Goal: Task Accomplishment & Management: Complete application form

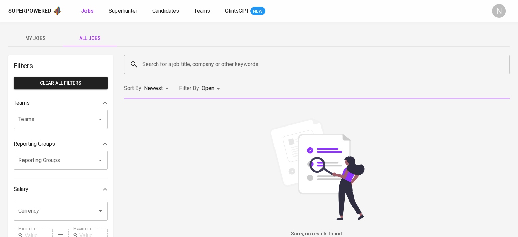
click at [169, 66] on input "Search for a job title, company or other keywords" at bounding box center [319, 64] width 356 height 13
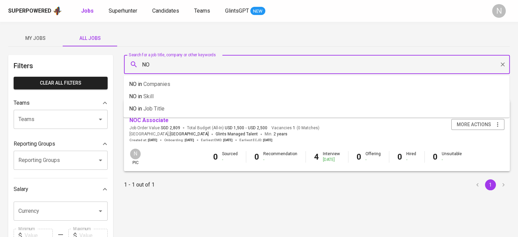
type input "N"
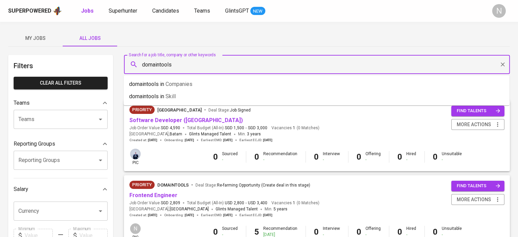
type input "domaintools"
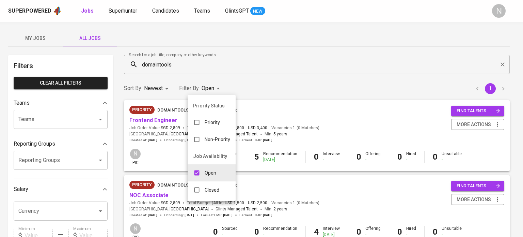
click at [215, 91] on body "Superpowered Jobs Superhunter Candidates Teams GlintsGPT NEW N My Jobs All Jobs…" at bounding box center [261, 232] width 523 height 465
click at [215, 194] on div "Closed" at bounding box center [206, 189] width 37 height 13
type input "OPEN,CLOSE"
checkbox input "true"
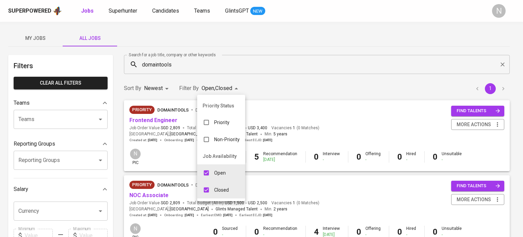
click at [375, 79] on div at bounding box center [261, 118] width 523 height 237
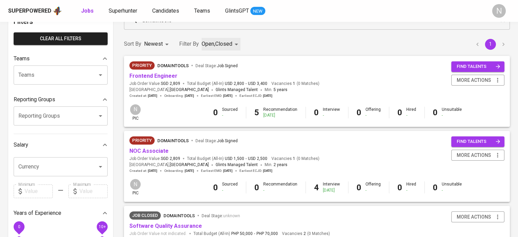
scroll to position [23, 0]
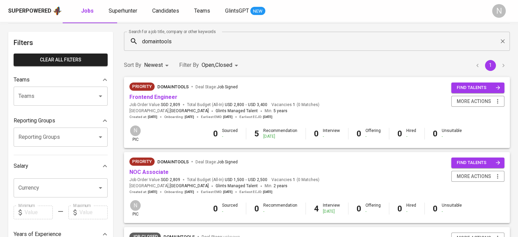
click at [291, 70] on div "Sort By Newest NEWEST Filter By Open , Closed OPEN,CLOSE 1" at bounding box center [317, 65] width 394 height 21
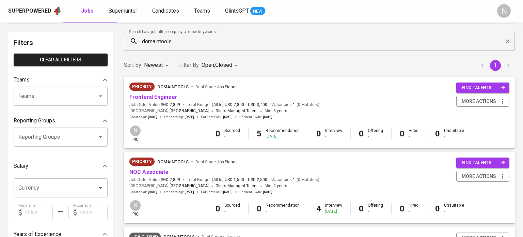
click at [230, 65] on body "Superpowered Jobs Superhunter Candidates Teams GlintsGPT NEW N My Jobs All Jobs…" at bounding box center [261, 209] width 523 height 465
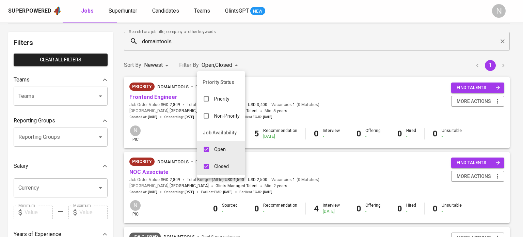
click at [292, 62] on div at bounding box center [261, 118] width 523 height 237
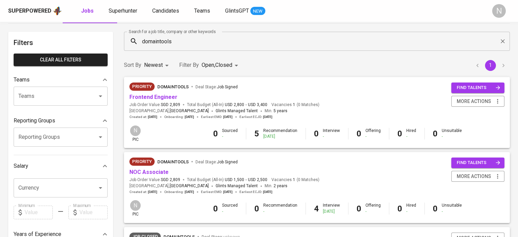
click at [283, 61] on div "Sort By Newest NEWEST Filter By Open , Closed OPEN,CLOSE 1" at bounding box center [317, 65] width 394 height 21
click at [189, 35] on input "domaintools" at bounding box center [319, 41] width 356 height 13
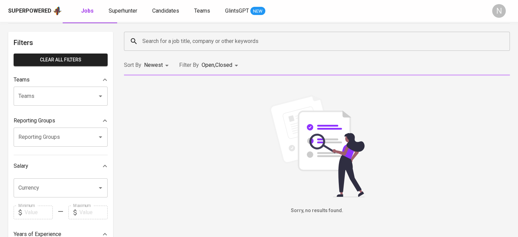
drag, startPoint x: 96, startPoint y: 16, endPoint x: 91, endPoint y: 16, distance: 4.4
click at [95, 16] on div "Superpowered Jobs Superhunter Candidates Teams GlintsGPT NEW N" at bounding box center [259, 11] width 518 height 22
click at [93, 16] on div "Superpowered Jobs Superhunter Candidates Teams GlintsGPT NEW N" at bounding box center [259, 11] width 518 height 22
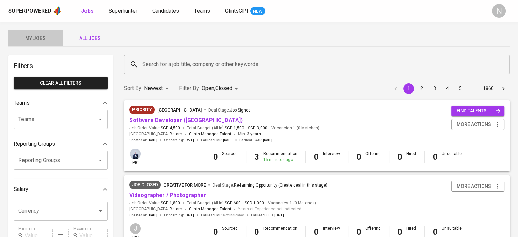
click at [41, 36] on span "My Jobs" at bounding box center [35, 38] width 46 height 9
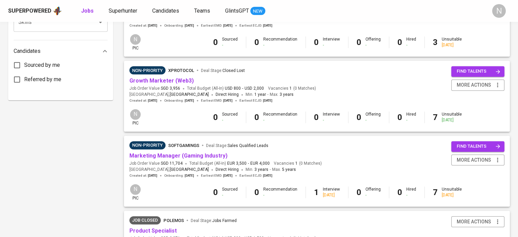
scroll to position [340, 0]
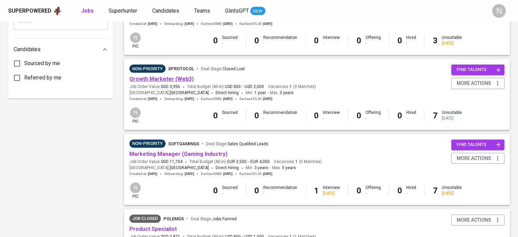
click at [158, 76] on link "Growth Marketer (Web3)" at bounding box center [161, 79] width 64 height 6
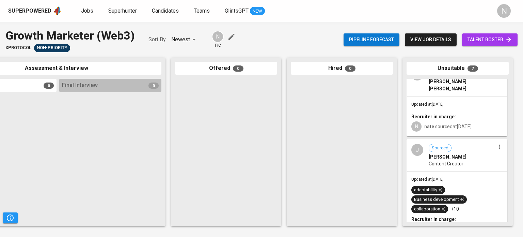
scroll to position [79, 0]
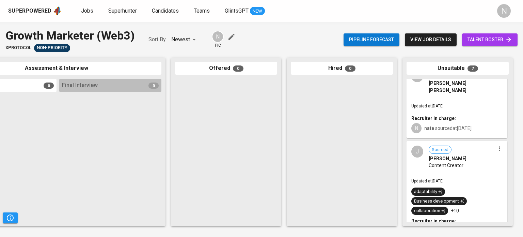
click at [350, 156] on div at bounding box center [342, 150] width 102 height 143
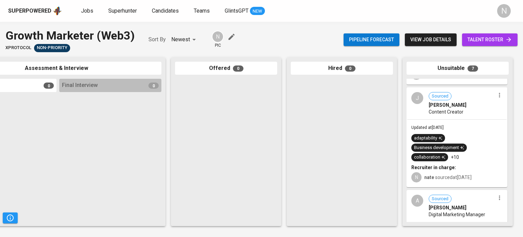
scroll to position [147, 0]
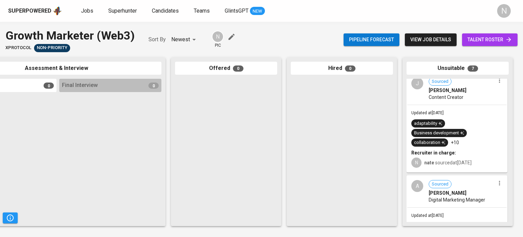
click at [339, 157] on div at bounding box center [342, 150] width 102 height 143
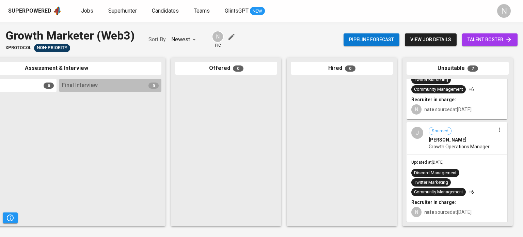
scroll to position [487, 0]
click at [85, 8] on span "Jobs" at bounding box center [87, 10] width 12 height 6
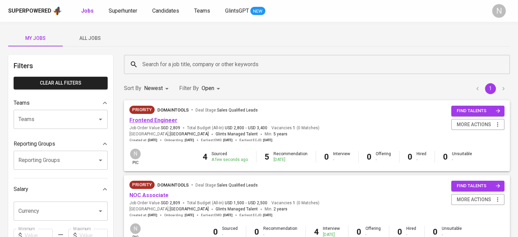
click at [148, 119] on link "Frontend Engineer" at bounding box center [153, 120] width 48 height 6
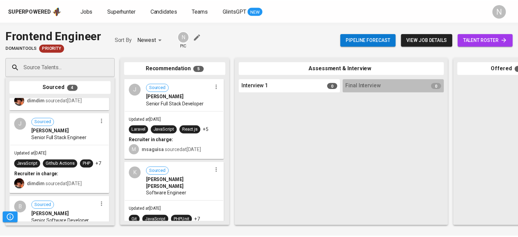
scroll to position [44, 0]
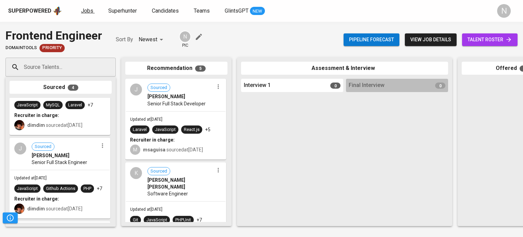
click at [84, 11] on span "Jobs" at bounding box center [87, 10] width 12 height 6
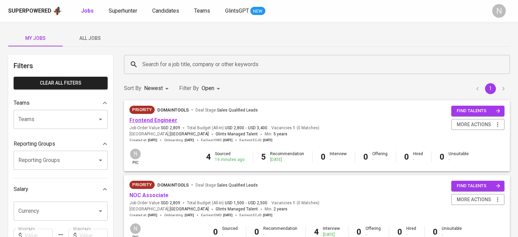
click at [144, 119] on link "Frontend Engineer" at bounding box center [153, 120] width 48 height 6
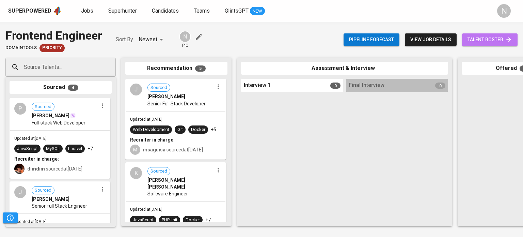
click at [481, 37] on span "talent roster" at bounding box center [489, 39] width 45 height 9
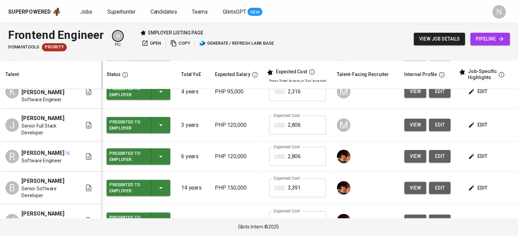
scroll to position [193, 0]
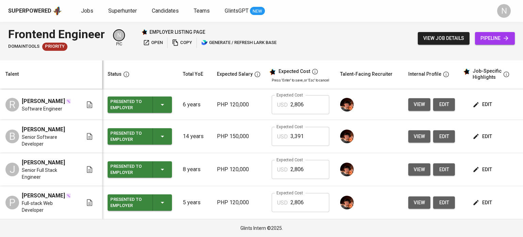
click at [481, 37] on span "pipeline" at bounding box center [494, 38] width 29 height 9
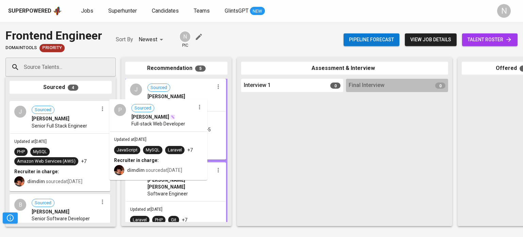
drag, startPoint x: 61, startPoint y: 123, endPoint x: 177, endPoint y: 109, distance: 116.9
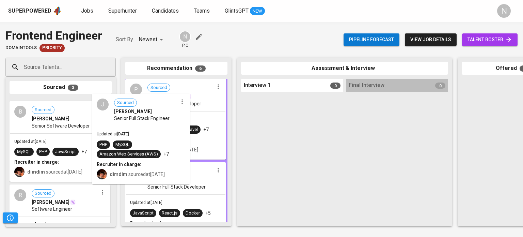
drag, startPoint x: 61, startPoint y: 129, endPoint x: 166, endPoint y: 125, distance: 106.0
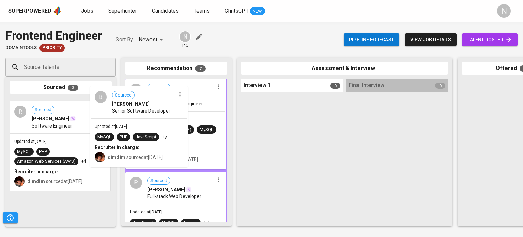
drag, startPoint x: 72, startPoint y: 127, endPoint x: 158, endPoint y: 114, distance: 87.5
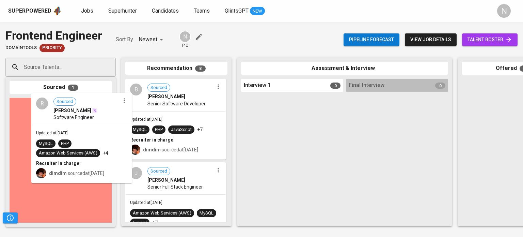
drag, startPoint x: 64, startPoint y: 128, endPoint x: 166, endPoint y: 113, distance: 104.0
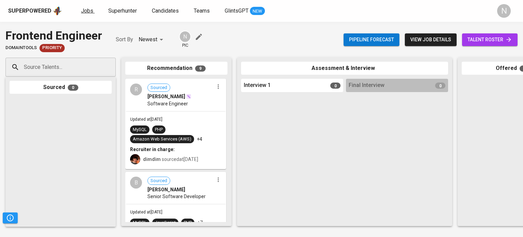
click at [81, 8] on span "Jobs" at bounding box center [87, 10] width 12 height 6
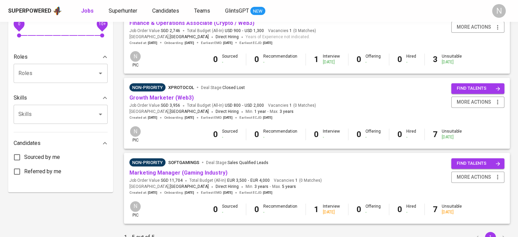
scroll to position [272, 0]
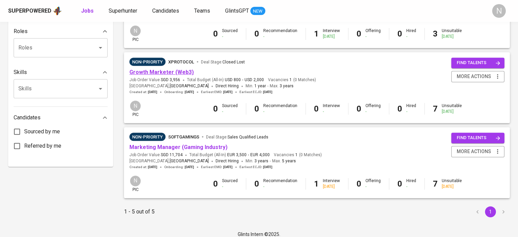
click at [159, 70] on link "Growth Marketer (Web3)" at bounding box center [161, 72] width 64 height 6
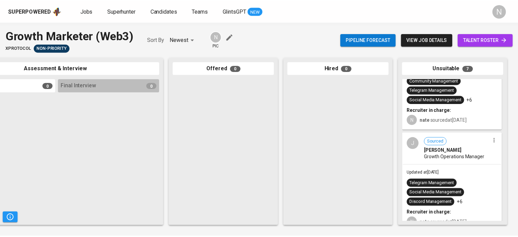
scroll to position [497, 0]
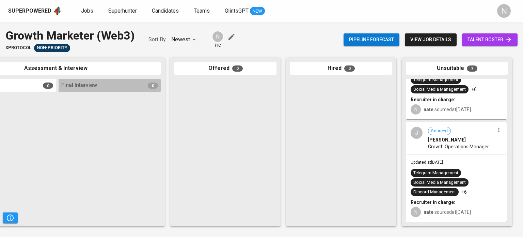
click at [446, 35] on span "view job details" at bounding box center [430, 39] width 41 height 9
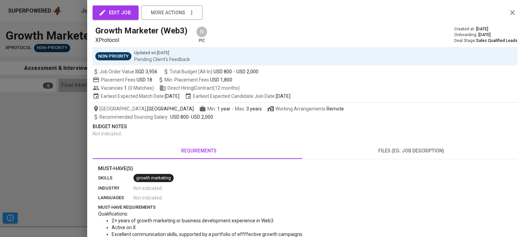
drag, startPoint x: 68, startPoint y: 22, endPoint x: 84, endPoint y: 13, distance: 18.9
click at [68, 22] on div at bounding box center [261, 118] width 523 height 237
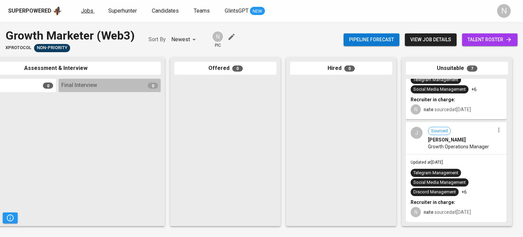
click at [85, 12] on span "Jobs" at bounding box center [87, 10] width 12 height 6
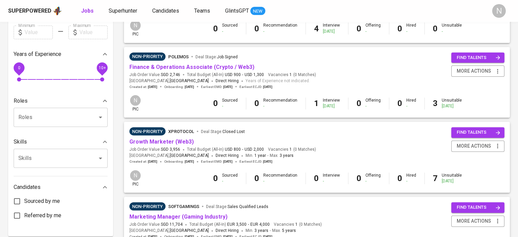
scroll to position [204, 0]
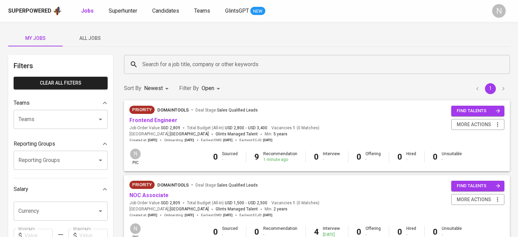
scroll to position [204, 0]
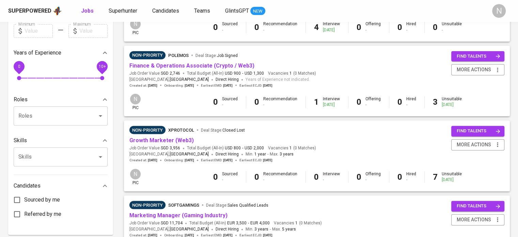
click at [176, 139] on link "Growth Marketer (Web3)" at bounding box center [161, 140] width 64 height 6
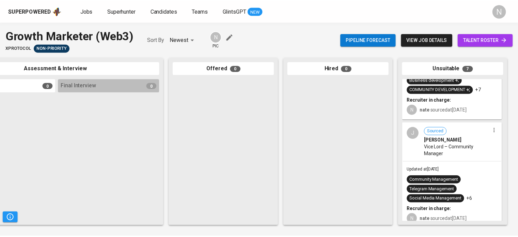
scroll to position [497, 0]
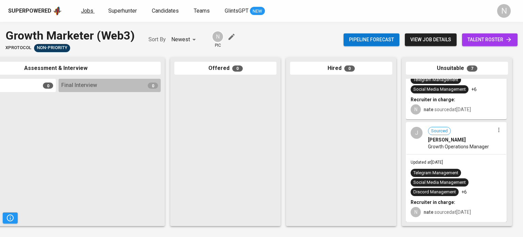
click at [90, 7] on span "Jobs" at bounding box center [87, 10] width 12 height 6
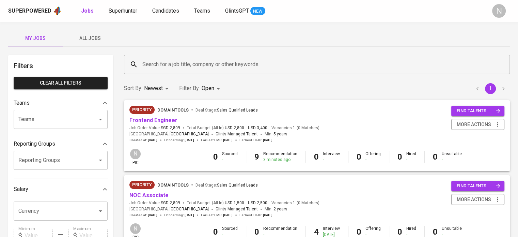
click at [118, 15] on link "Superhunter" at bounding box center [124, 11] width 30 height 9
click at [123, 11] on span "Superhunter" at bounding box center [123, 10] width 29 height 6
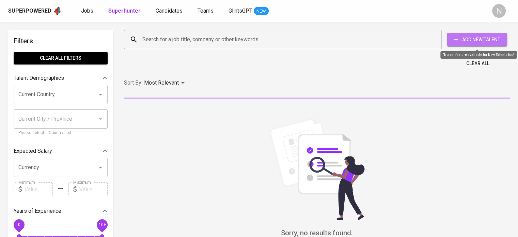
click at [484, 40] on span "Add New Talent" at bounding box center [476, 39] width 49 height 9
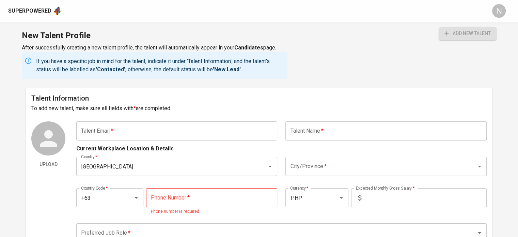
click at [196, 128] on input "text" at bounding box center [176, 130] width 201 height 19
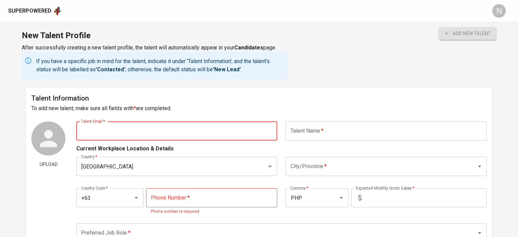
paste input "[EMAIL_ADDRESS][DOMAIN_NAME]"
type input "[EMAIL_ADDRESS][DOMAIN_NAME]"
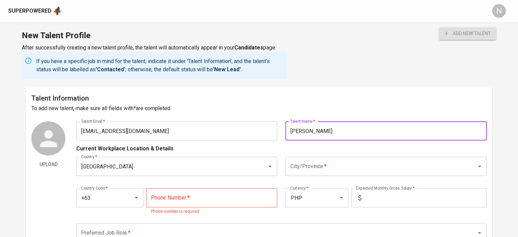
type input "[PERSON_NAME]"
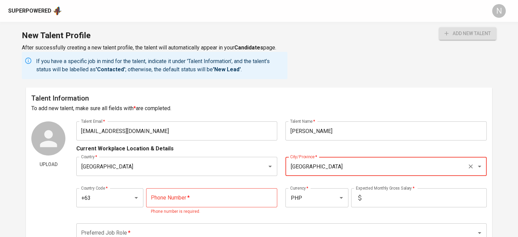
type input "[GEOGRAPHIC_DATA]"
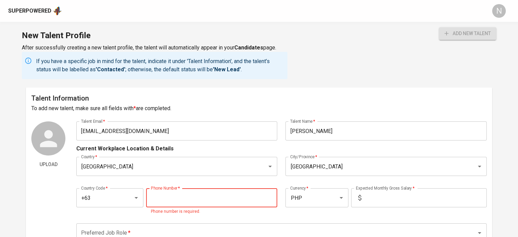
paste input "[PHONE_NUMBER]"
type input "[PHONE_NUMBER]"
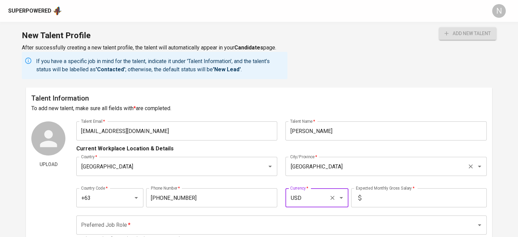
type input "USD"
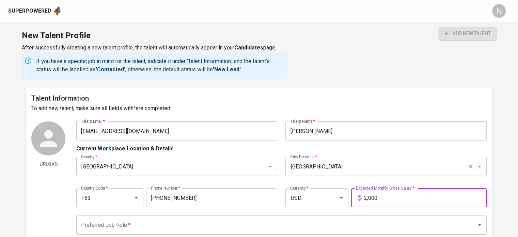
type input "2,000"
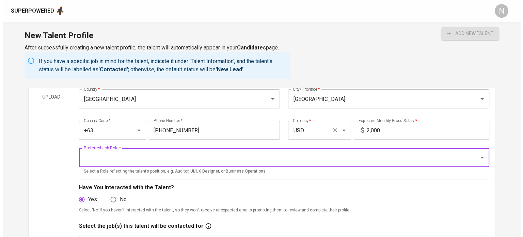
scroll to position [68, 0]
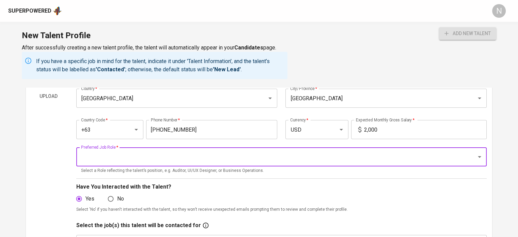
click at [187, 165] on div "Preferred Job Role *" at bounding box center [281, 156] width 410 height 19
type input "M"
type input "Growth Marketing"
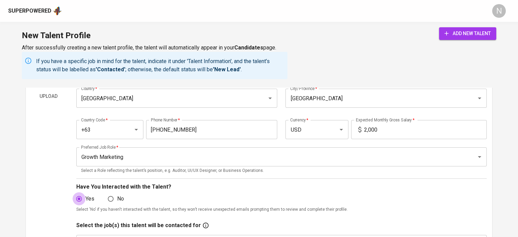
click at [469, 45] on div "add new talent" at bounding box center [467, 53] width 57 height 52
click at [466, 34] on span "add new talent" at bounding box center [467, 33] width 46 height 9
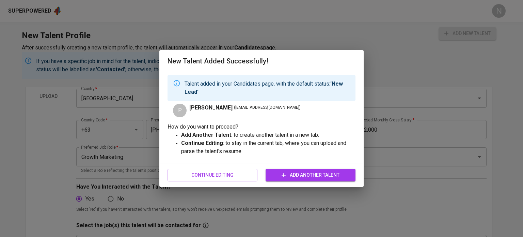
click at [248, 168] on div "Continue Editing Add Another Talent" at bounding box center [261, 175] width 188 height 18
click at [246, 174] on span "Continue Editing" at bounding box center [212, 175] width 79 height 9
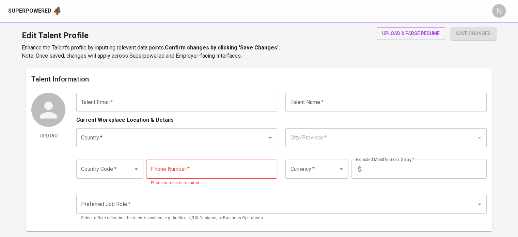
type input "[EMAIL_ADDRESS][DOMAIN_NAME]"
type input "[PERSON_NAME]"
type input "[GEOGRAPHIC_DATA]"
type input "+63"
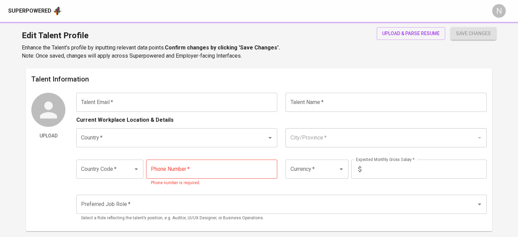
type input "[PHONE_NUMBER]"
type input "USD"
type input "2,000"
type input "Growth Marketing"
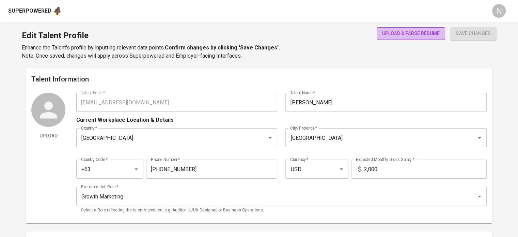
click at [404, 29] on button "upload & parse resume" at bounding box center [411, 33] width 68 height 13
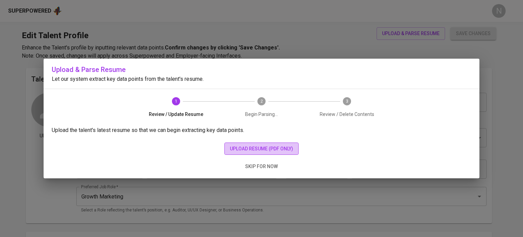
click at [280, 149] on span "upload resume (pdf only)" at bounding box center [261, 148] width 63 height 9
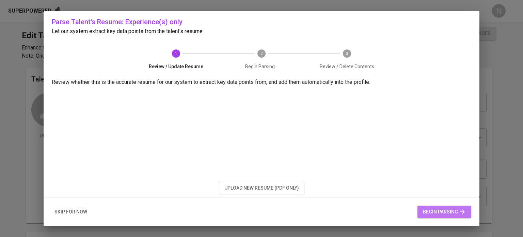
click at [451, 210] on span "begin parsing" at bounding box center [444, 211] width 43 height 9
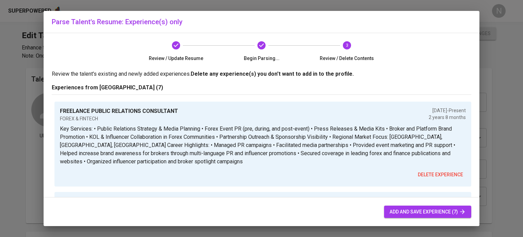
click at [441, 213] on span "add and save experience (7)" at bounding box center [427, 211] width 76 height 9
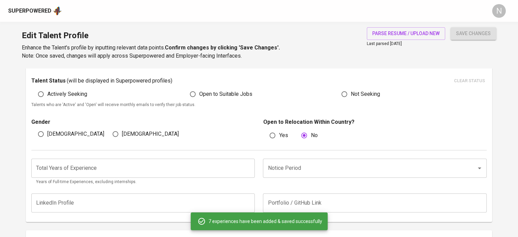
scroll to position [170, 0]
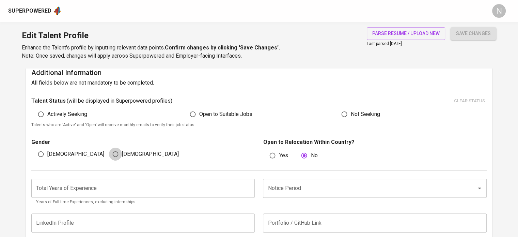
click at [112, 152] on input "[DEMOGRAPHIC_DATA]" at bounding box center [115, 153] width 13 height 13
radio input "true"
click at [55, 116] on span "Actively Seeking" at bounding box center [67, 114] width 40 height 8
click at [47, 116] on input "Actively Seeking" at bounding box center [40, 114] width 13 height 13
radio input "true"
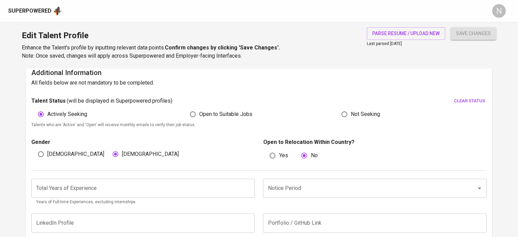
click at [71, 189] on input "number" at bounding box center [142, 187] width 223 height 19
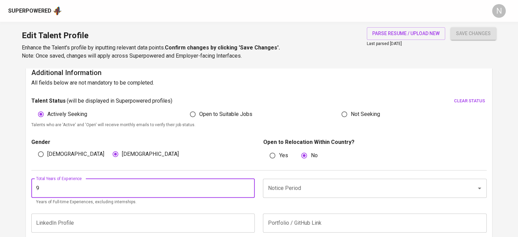
type input "9"
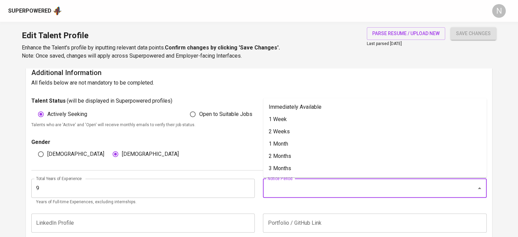
click at [307, 188] on input "Notice Period" at bounding box center [365, 187] width 198 height 13
click at [286, 114] on li "1 Week" at bounding box center [374, 119] width 223 height 12
type input "1 Week"
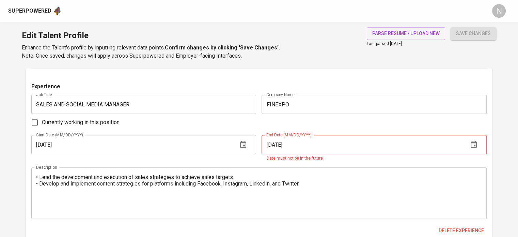
scroll to position [578, 0]
drag, startPoint x: 274, startPoint y: 144, endPoint x: 257, endPoint y: 147, distance: 16.9
click at [257, 147] on div "Start Date (MM/DD/YYYY) [DATE] Start Date (MM/DD/YYYY) End Date (MM/DD/YYYY) [D…" at bounding box center [258, 147] width 455 height 27
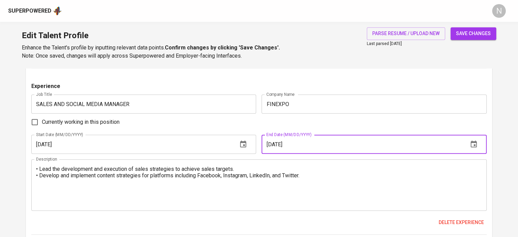
type input "[DATE]"
click at [265, 82] on div "Experience" at bounding box center [258, 88] width 455 height 12
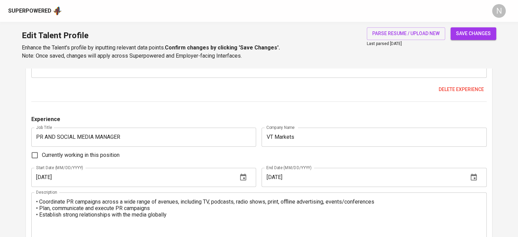
scroll to position [714, 0]
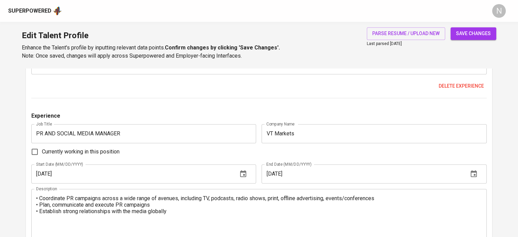
click at [475, 34] on span "save changes" at bounding box center [473, 33] width 35 height 9
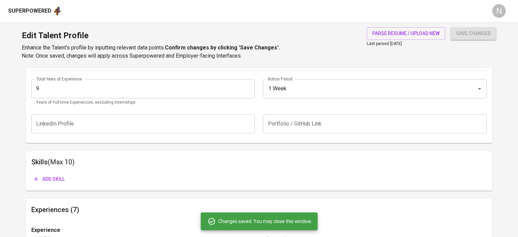
scroll to position [303, 0]
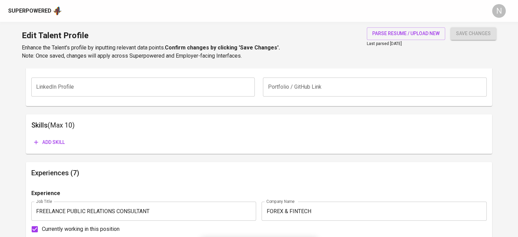
click at [55, 142] on span "Add skill" at bounding box center [49, 142] width 31 height 9
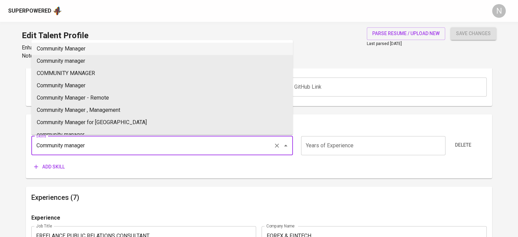
type input "Community Manager"
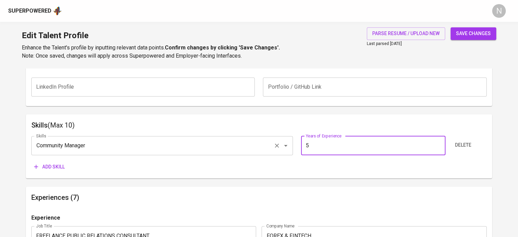
type input "5"
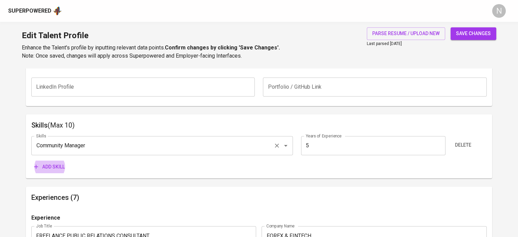
click at [31, 160] on button "Add skill" at bounding box center [49, 166] width 36 height 13
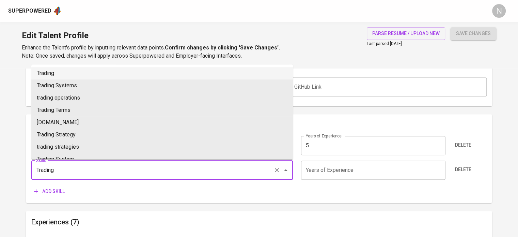
type input "Trading"
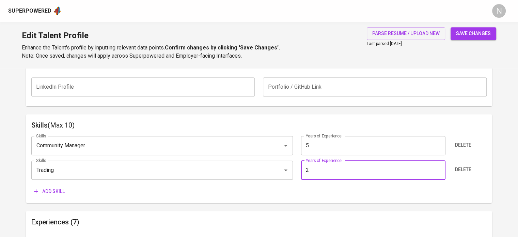
type input "2"
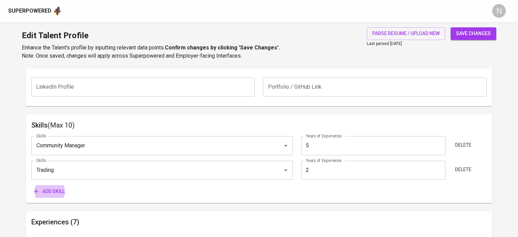
click at [31, 185] on button "Add skill" at bounding box center [49, 191] width 36 height 13
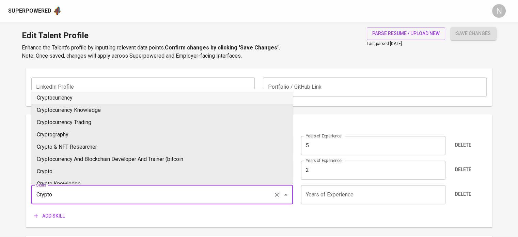
type input "Cryptocurrency"
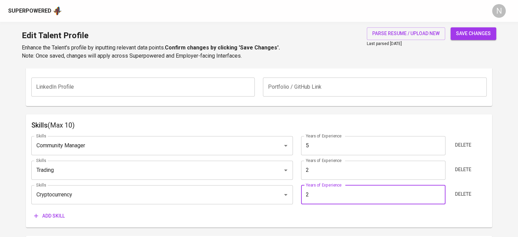
type input "2"
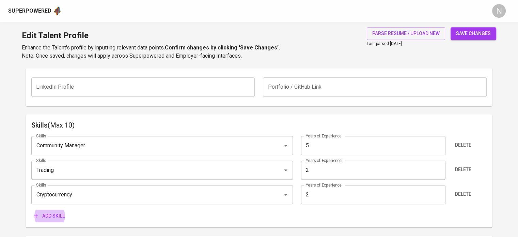
click at [31, 209] on button "Add skill" at bounding box center [49, 215] width 36 height 13
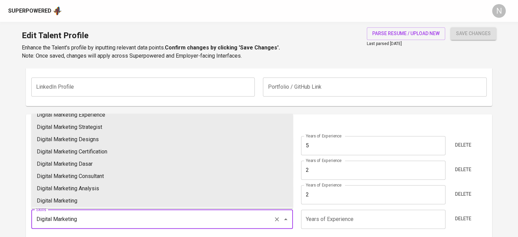
scroll to position [179, 0]
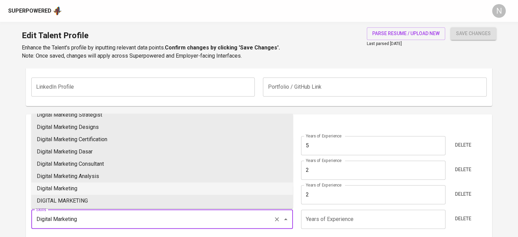
type input "Digital Marketing"
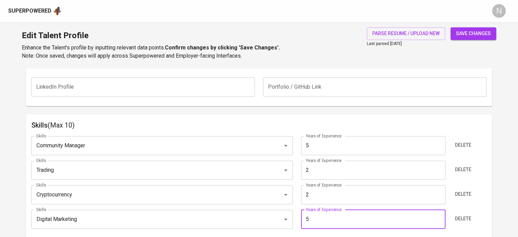
type input "5"
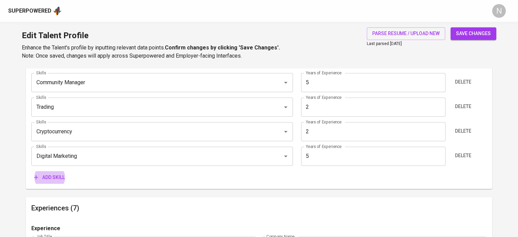
scroll to position [381, 0]
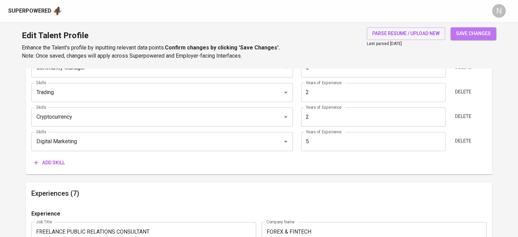
click at [465, 28] on button "save changes" at bounding box center [473, 33] width 46 height 13
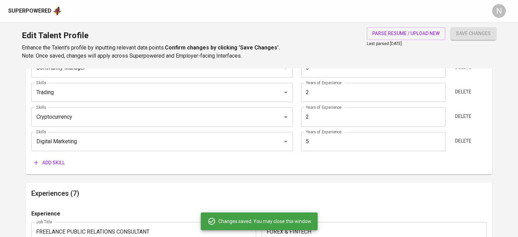
type input "Digital Marketing"
type input "Community Manager"
type input "5"
type input "Trading"
type input "2"
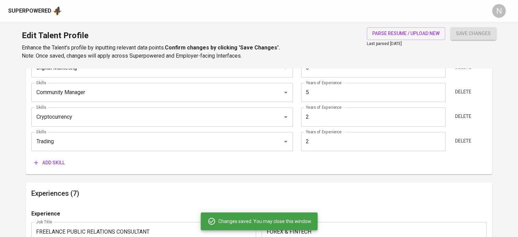
scroll to position [0, 0]
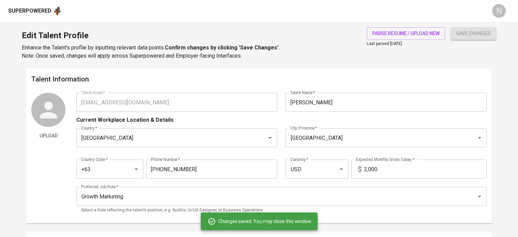
click at [45, 154] on div "Upload" at bounding box center [48, 155] width 34 height 125
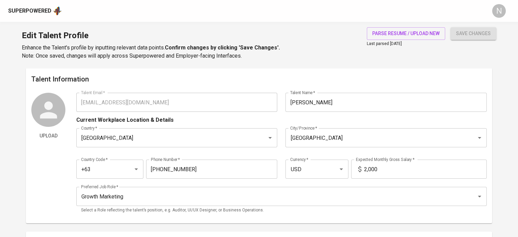
click at [74, 99] on div "Upload Talent Email   * [EMAIL_ADDRESS][DOMAIN_NAME] Talent Email * Talent Name…" at bounding box center [258, 155] width 455 height 125
click at [25, 11] on div "Superpowered" at bounding box center [29, 11] width 43 height 8
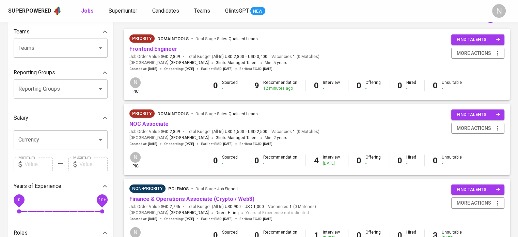
scroll to position [102, 0]
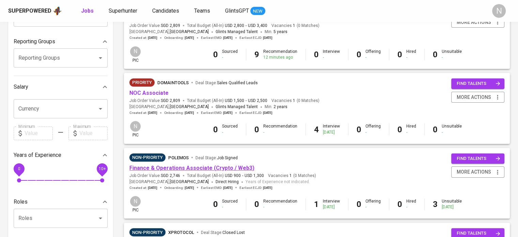
click at [146, 166] on link "Finance & Operations Associate (Crypto / Web3)" at bounding box center [191, 167] width 125 height 6
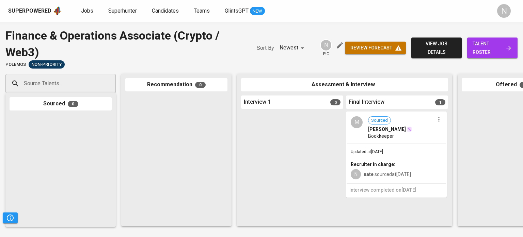
click at [86, 11] on span "Jobs" at bounding box center [87, 10] width 12 height 6
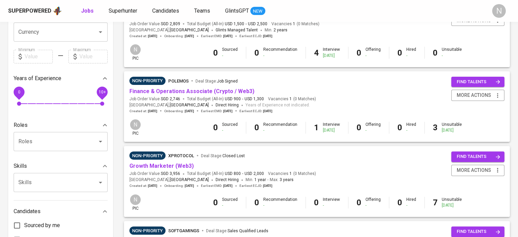
scroll to position [204, 0]
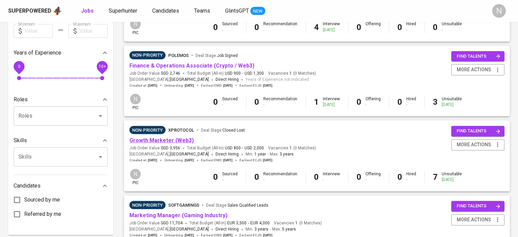
click at [150, 143] on link "Growth Marketer (Web3)" at bounding box center [161, 140] width 64 height 6
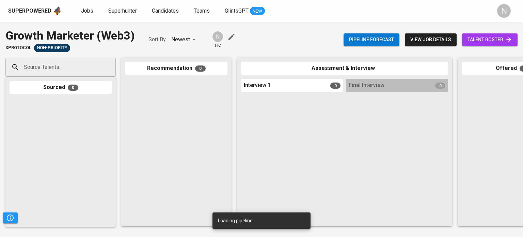
click at [67, 68] on input "Source Talents..." at bounding box center [57, 67] width 71 height 13
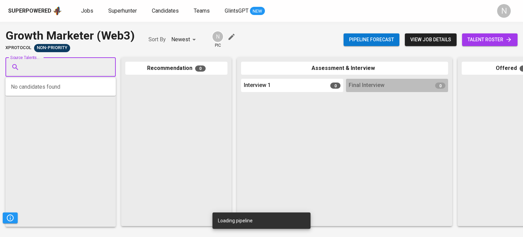
paste input "[EMAIL_ADDRESS][DOMAIN_NAME]"
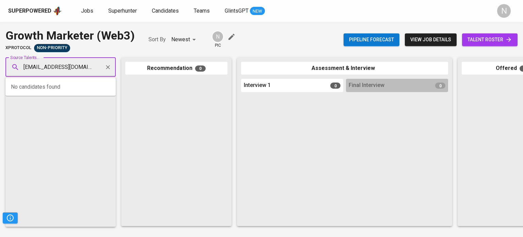
type input "[EMAIL_ADDRESS][DOMAIN_NAME]"
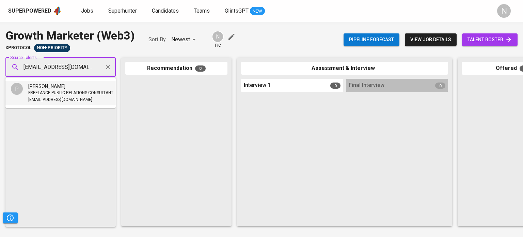
click at [57, 96] on span "[EMAIL_ADDRESS][DOMAIN_NAME]" at bounding box center [60, 99] width 64 height 7
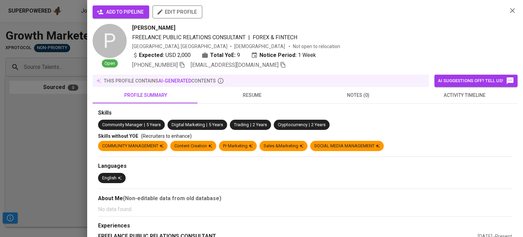
click at [107, 13] on span "add to pipeline" at bounding box center [121, 12] width 46 height 9
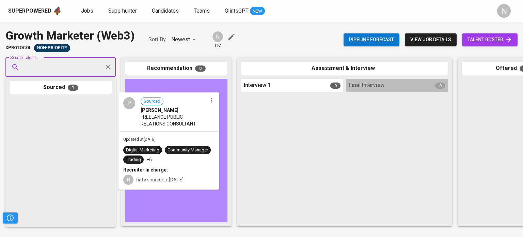
drag, startPoint x: 83, startPoint y: 130, endPoint x: 166, endPoint y: 126, distance: 82.8
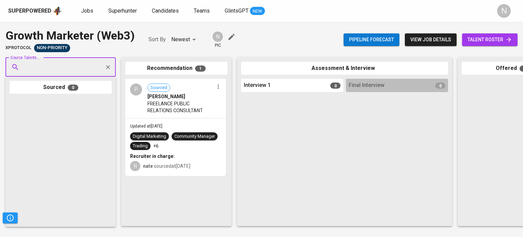
click at [174, 113] on span "FREELANCE PUBLIC RELATIONS CONSULTANT" at bounding box center [180, 107] width 66 height 14
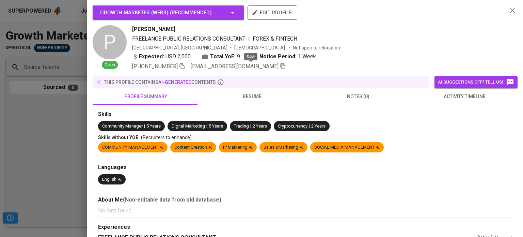
click at [281, 66] on icon "button" at bounding box center [283, 66] width 5 height 6
click at [25, 140] on div at bounding box center [261, 118] width 523 height 237
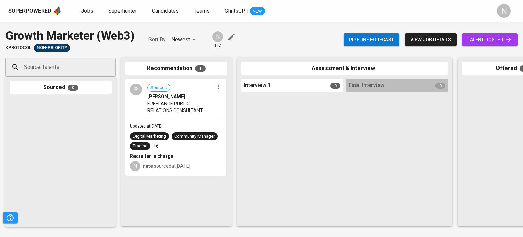
click at [88, 10] on span "Jobs" at bounding box center [87, 10] width 12 height 6
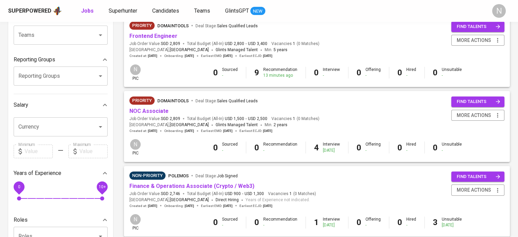
scroll to position [102, 0]
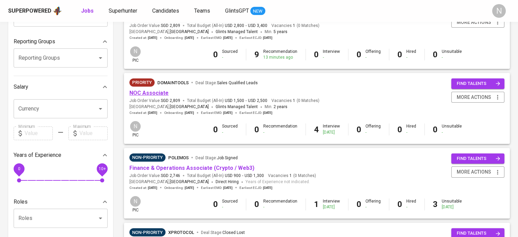
click at [151, 92] on link "NOC Associate" at bounding box center [148, 93] width 39 height 6
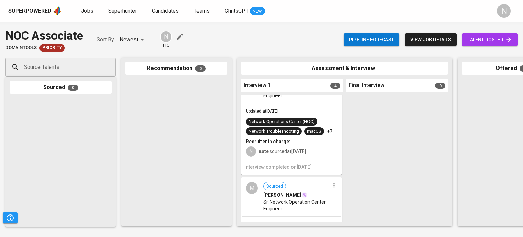
scroll to position [170, 0]
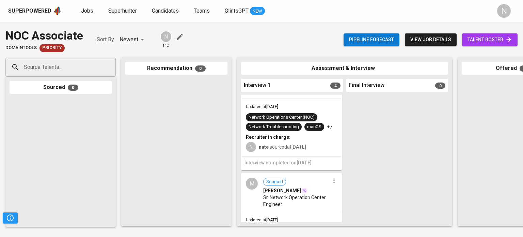
click at [298, 107] on div "Updated at Sep 01, 2025 Network Operations Center (NOC) Network Troubleshooting…" at bounding box center [291, 127] width 99 height 57
